Goal: Transaction & Acquisition: Subscribe to service/newsletter

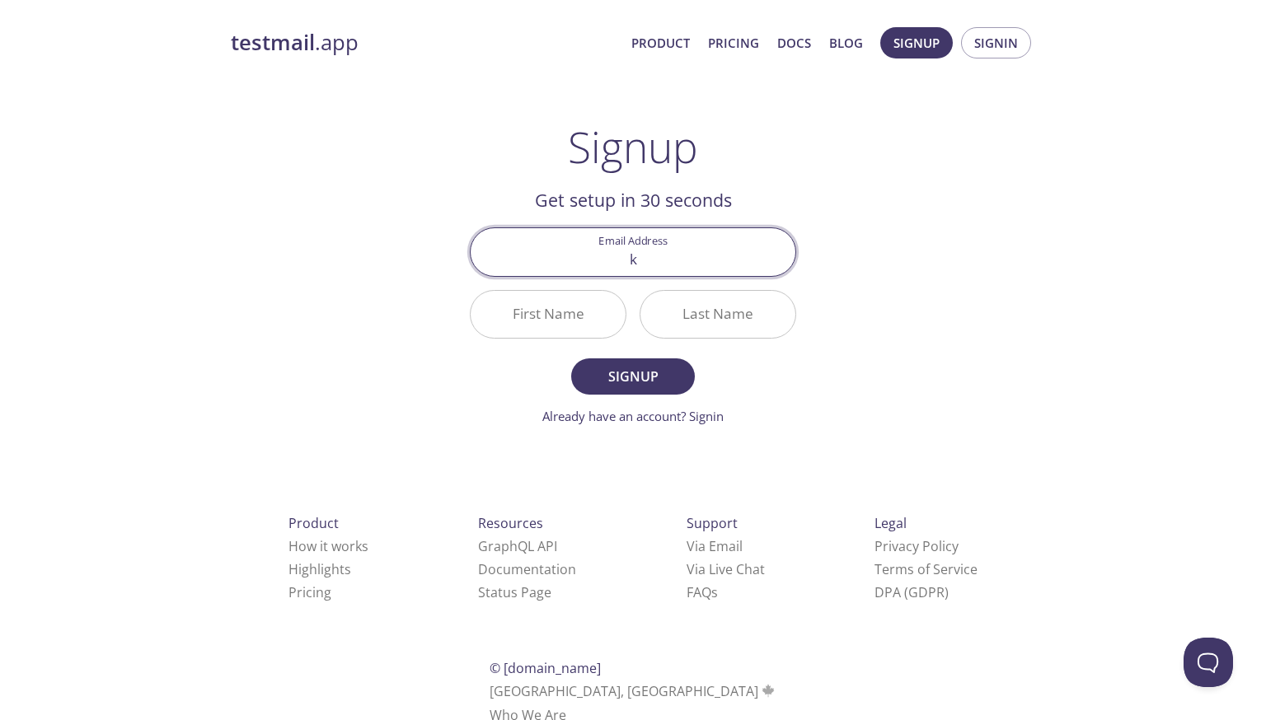
type input "[PERSON_NAME][EMAIL_ADDRESS][PERSON_NAME][DOMAIN_NAME]"
click at [519, 317] on input "First Name" at bounding box center [548, 314] width 155 height 47
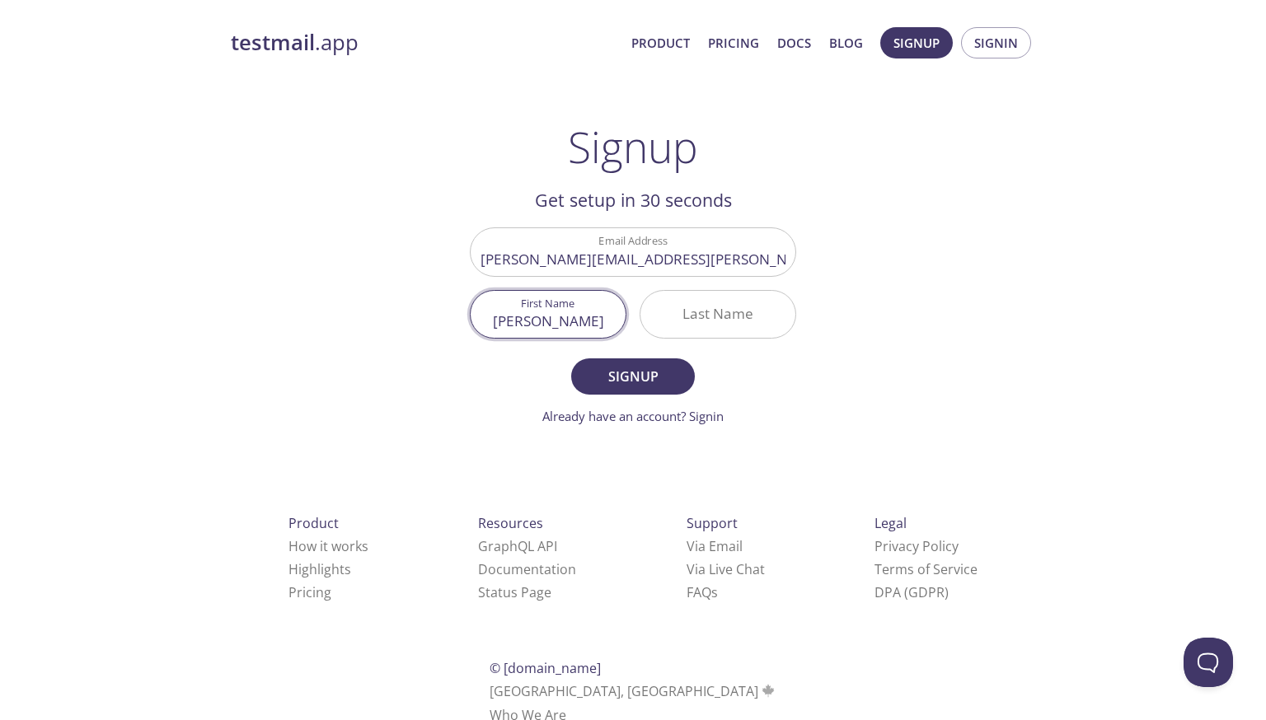
type input "[PERSON_NAME]"
click at [632, 380] on span "Signup" at bounding box center [632, 376] width 87 height 23
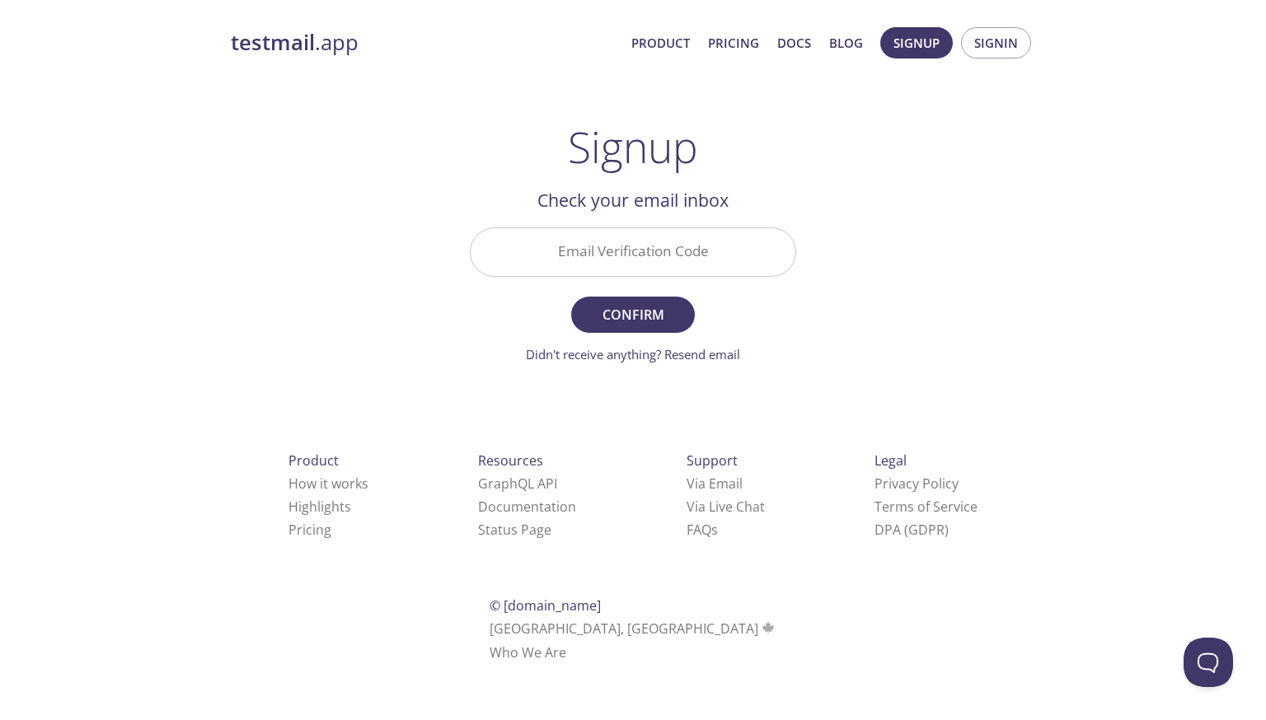
click at [591, 256] on input "Email Verification Code" at bounding box center [633, 251] width 325 height 47
paste input "AGW4RB9"
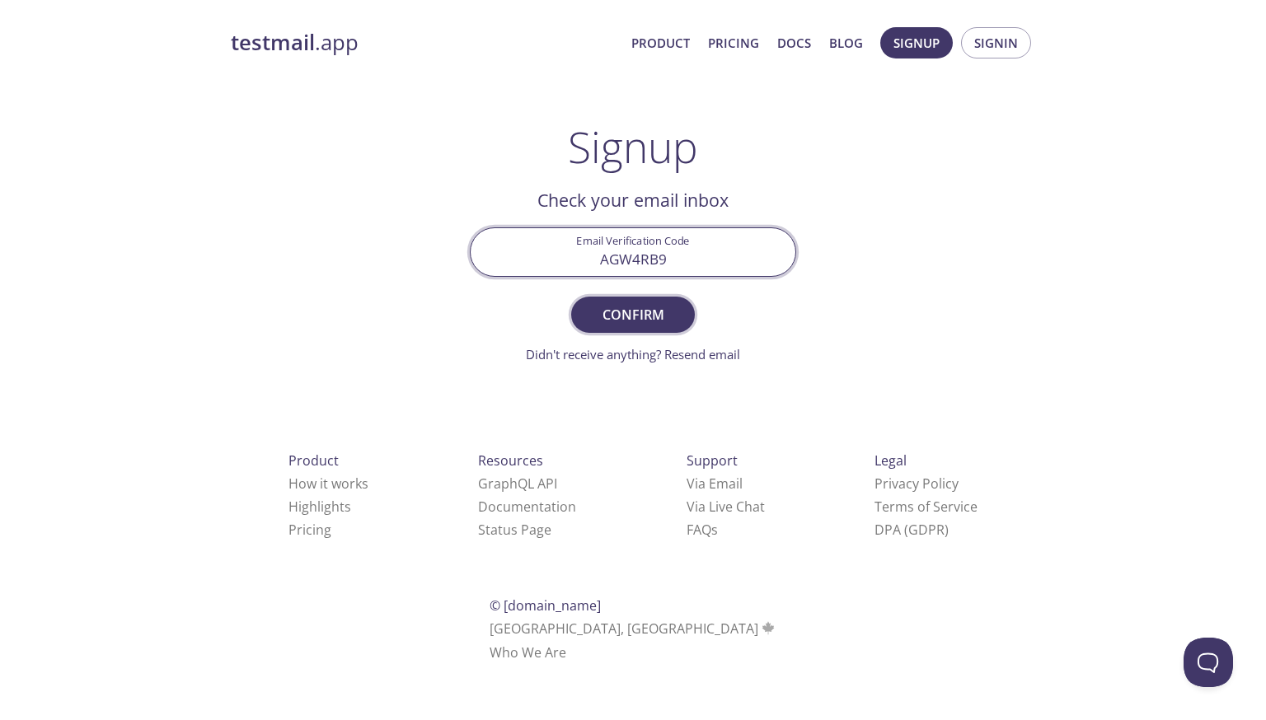
type input "AGW4RB9"
click at [648, 315] on span "Confirm" at bounding box center [632, 314] width 87 height 23
